Goal: Task Accomplishment & Management: Manage account settings

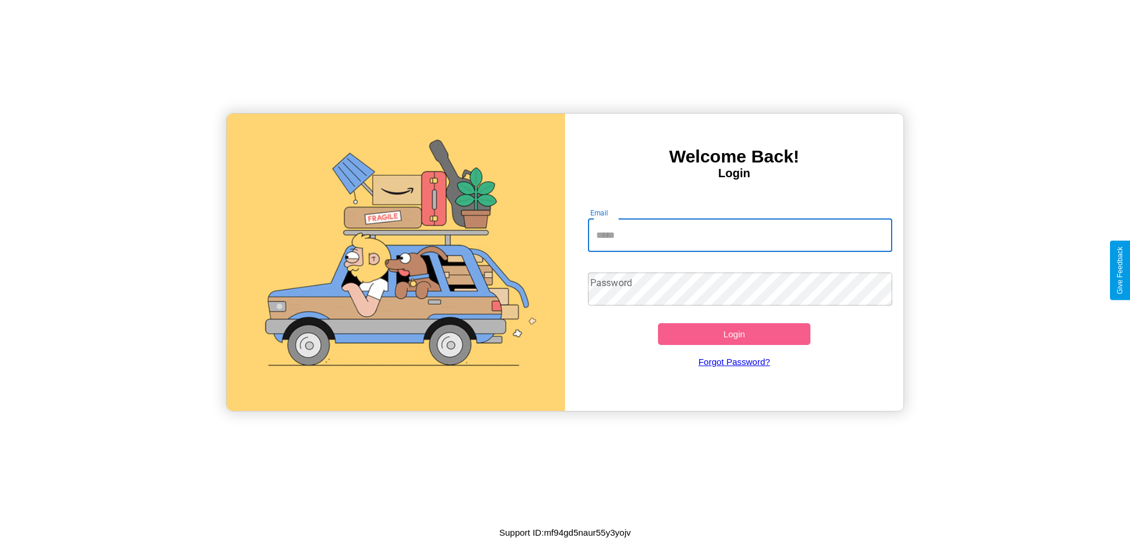
click at [740, 235] on input "Email" at bounding box center [740, 235] width 305 height 33
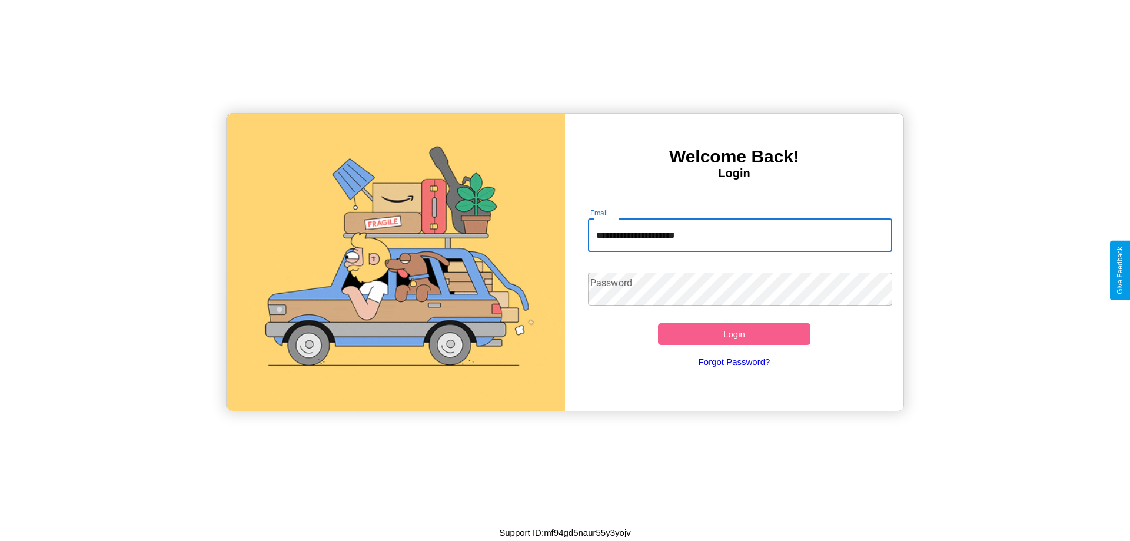
type input "**********"
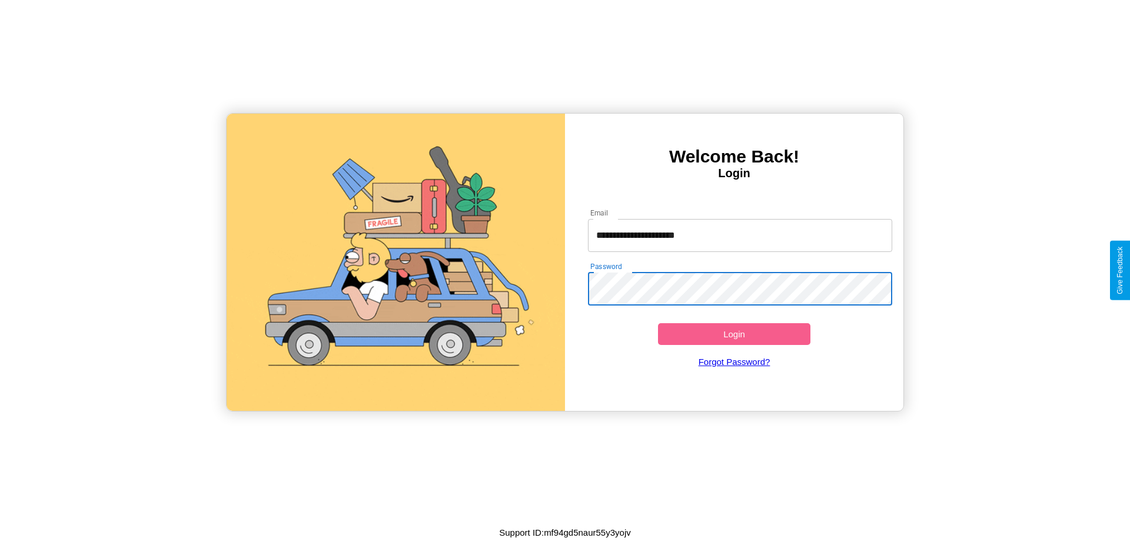
click at [734, 334] on button "Login" at bounding box center [734, 334] width 152 height 22
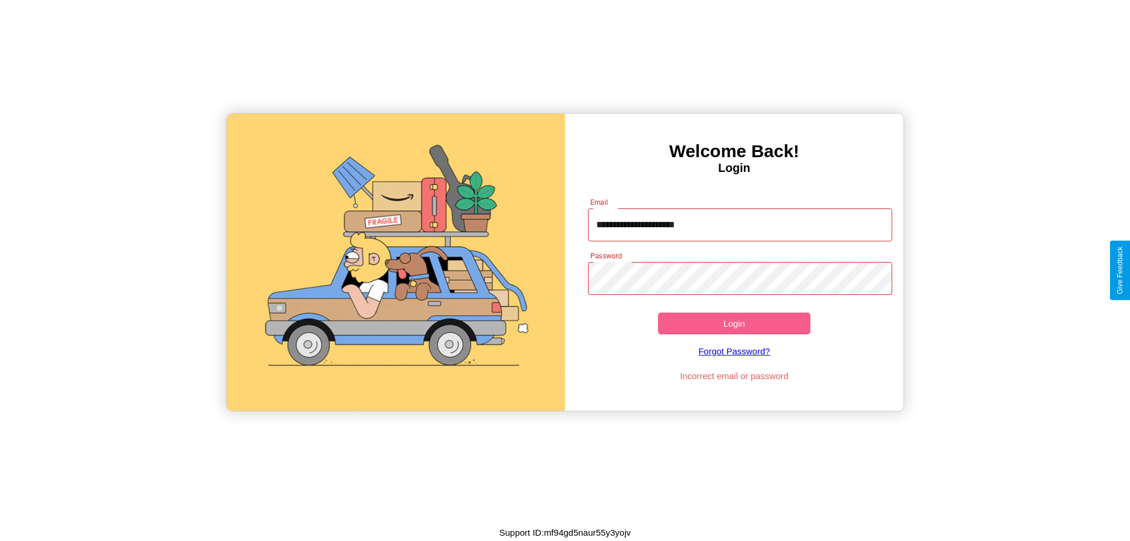
click at [734, 323] on button "Login" at bounding box center [734, 323] width 152 height 22
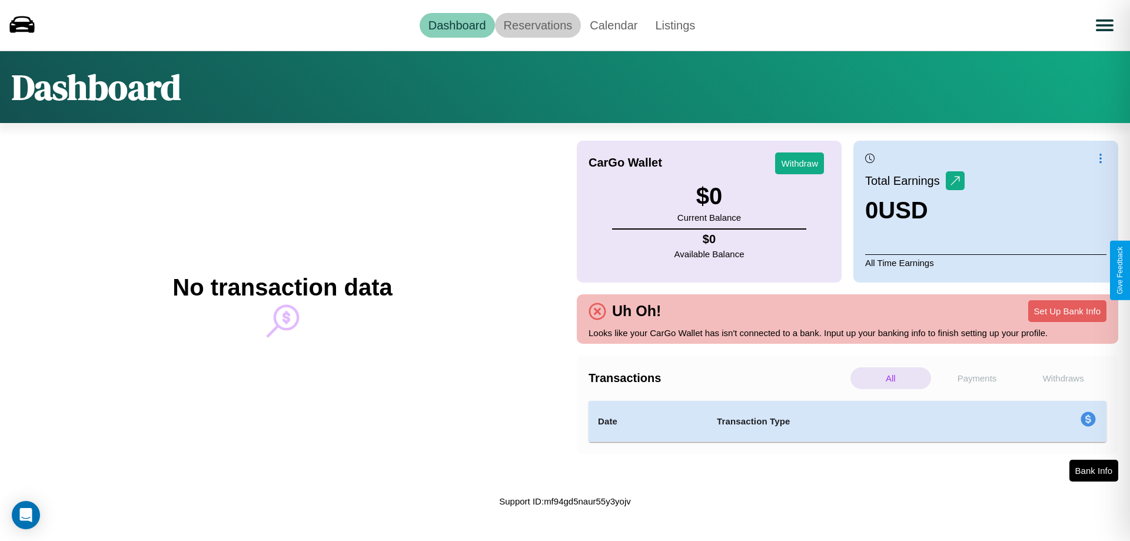
click at [537, 25] on link "Reservations" at bounding box center [538, 25] width 86 height 25
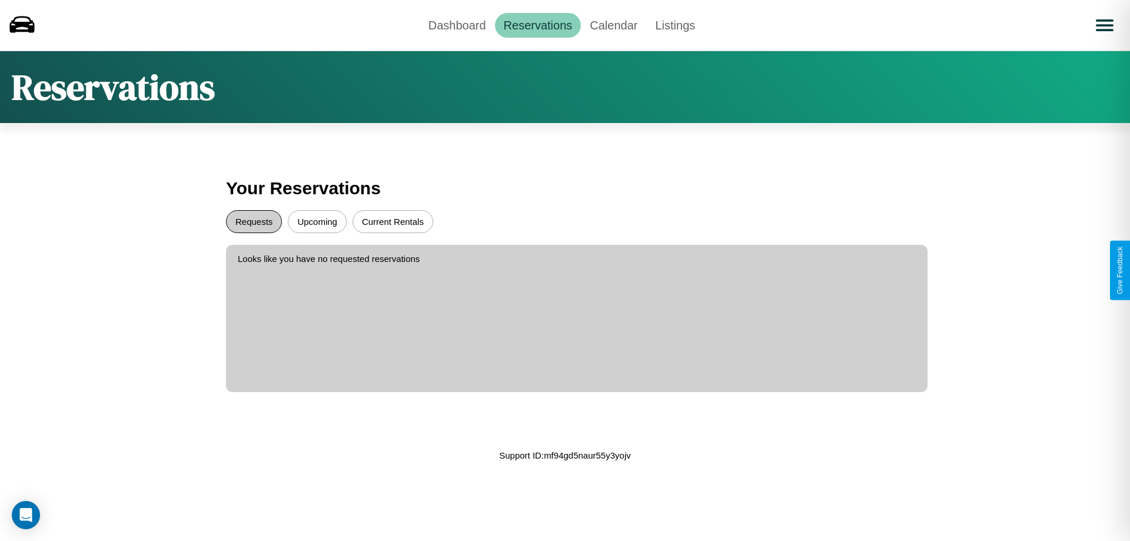
click at [254, 221] on button "Requests" at bounding box center [254, 221] width 56 height 23
click at [392, 221] on button "Current Rentals" at bounding box center [392, 221] width 81 height 23
